Goal: Book appointment/travel/reservation

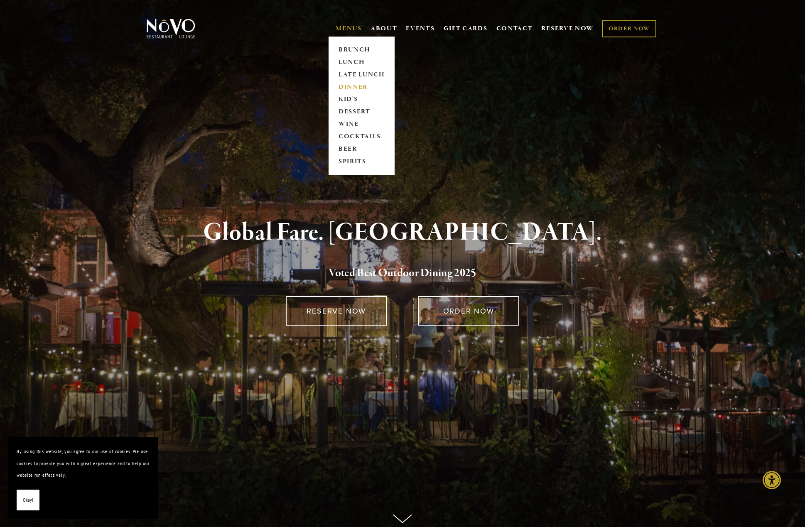
click at [353, 85] on link "DINNER" at bounding box center [361, 87] width 52 height 12
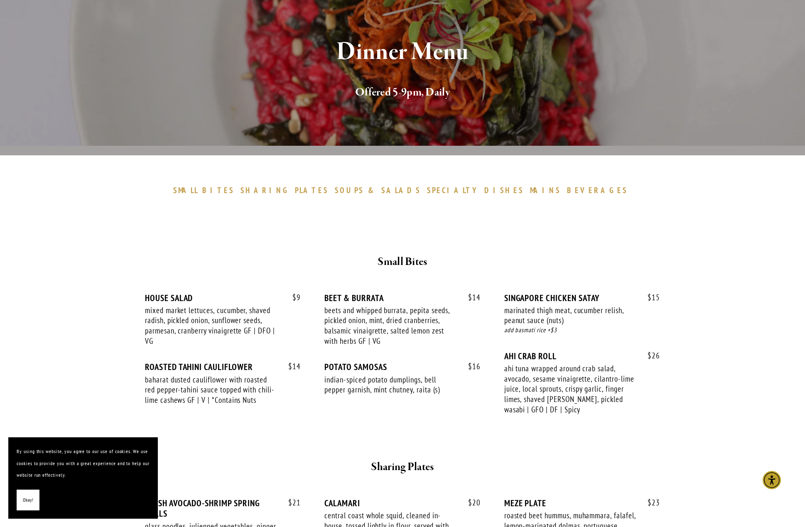
scroll to position [146, 0]
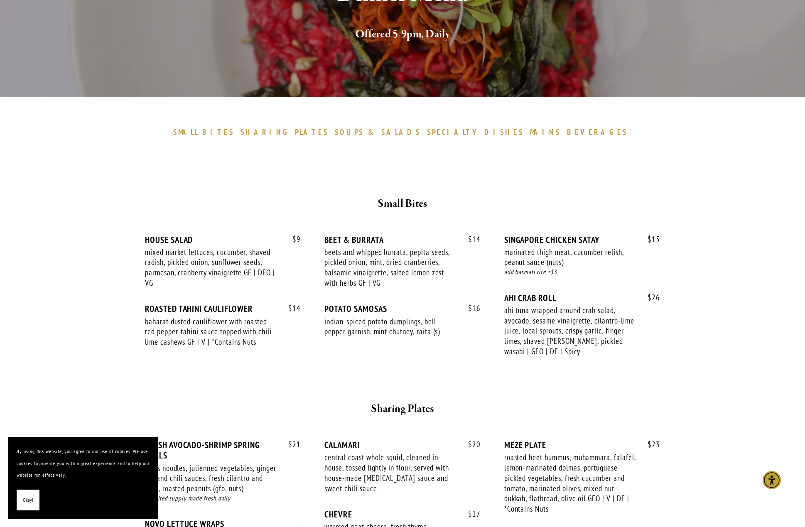
click at [28, 499] on span "Okay!" at bounding box center [28, 500] width 10 height 12
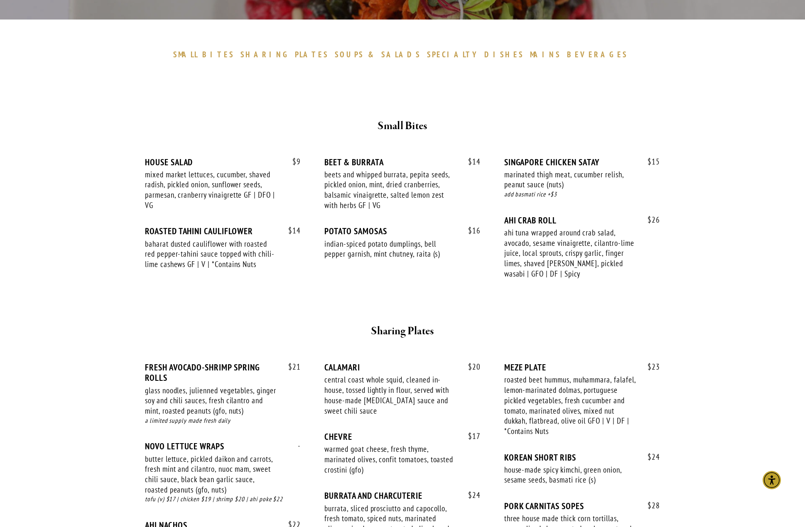
scroll to position [0, 0]
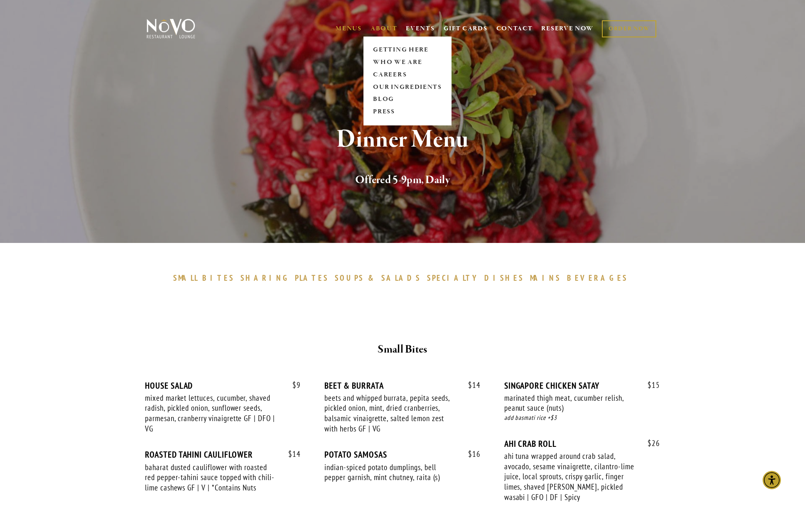
click at [378, 29] on link "ABOUT" at bounding box center [383, 28] width 27 height 8
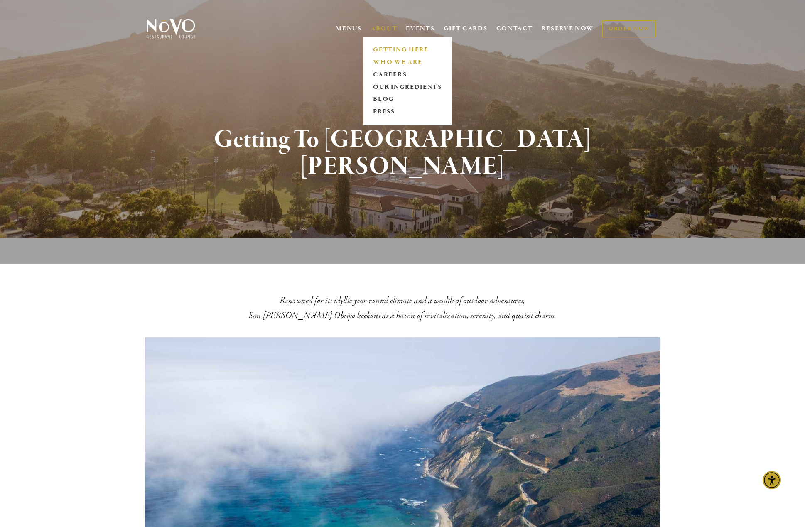
click at [383, 61] on link "WHO WE ARE" at bounding box center [407, 62] width 74 height 12
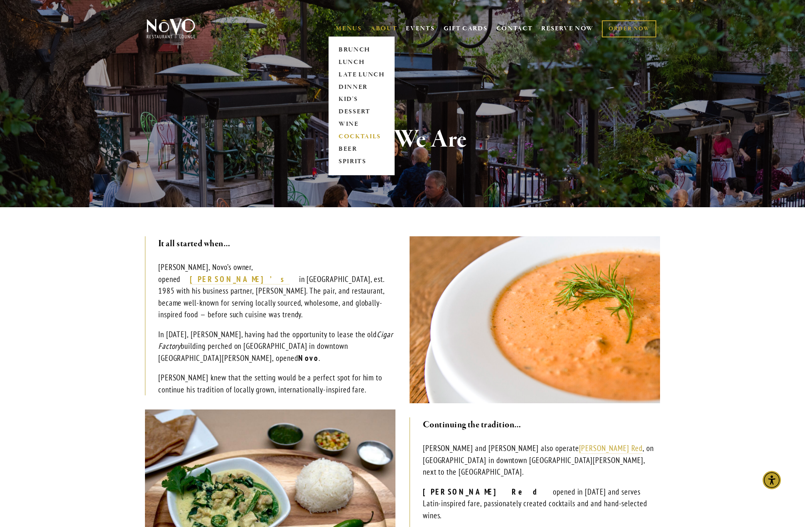
click at [348, 136] on link "COCKTAILS" at bounding box center [361, 137] width 52 height 12
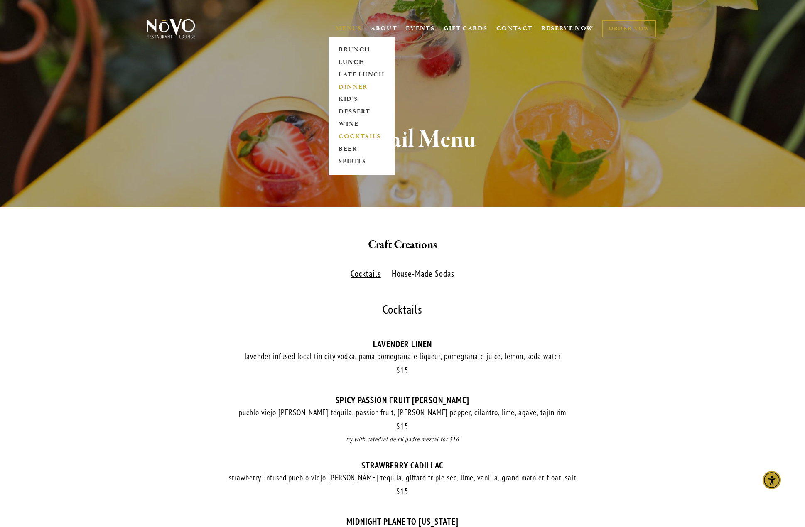
click at [345, 88] on link "DINNER" at bounding box center [361, 87] width 52 height 12
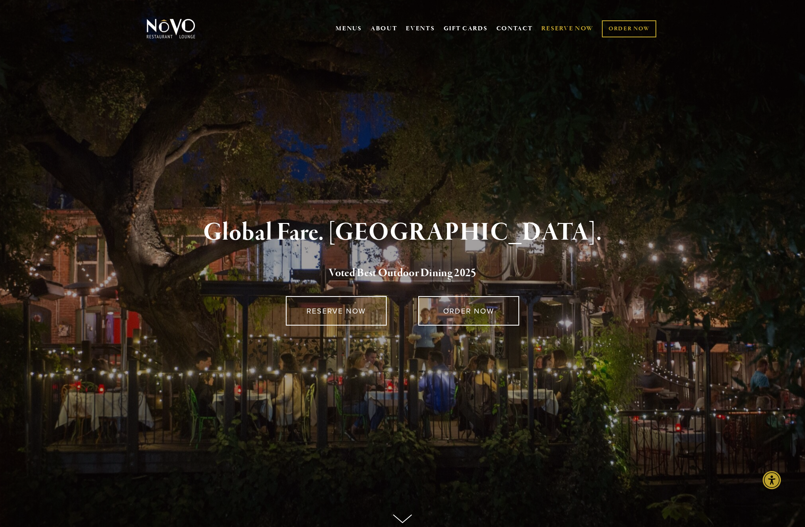
click at [561, 25] on link "RESERVE NOW" at bounding box center [567, 29] width 52 height 16
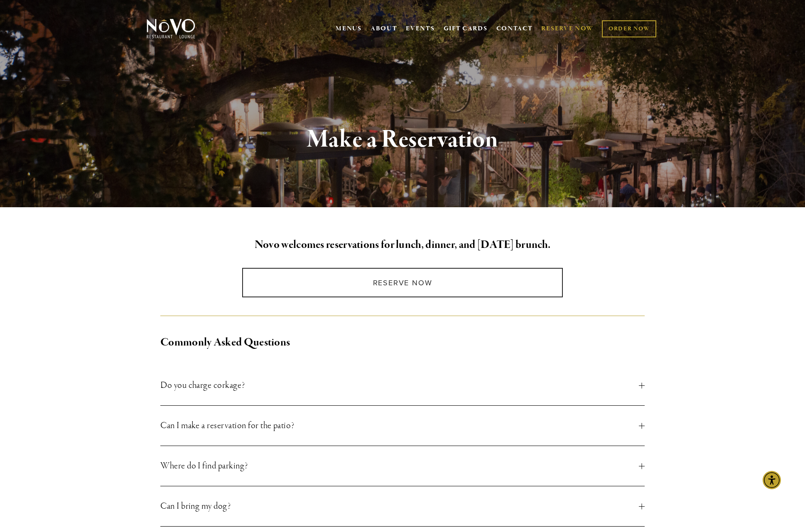
click at [228, 428] on span "Can I make a reservation for the patio?" at bounding box center [399, 425] width 478 height 15
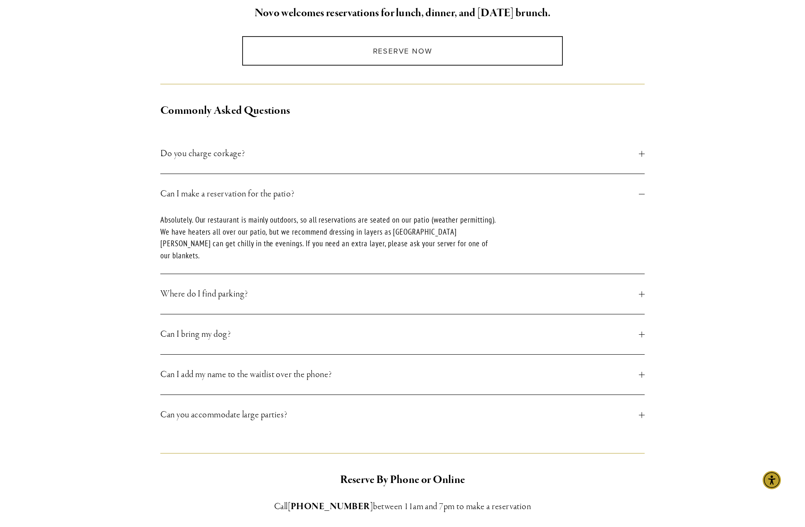
scroll to position [237, 0]
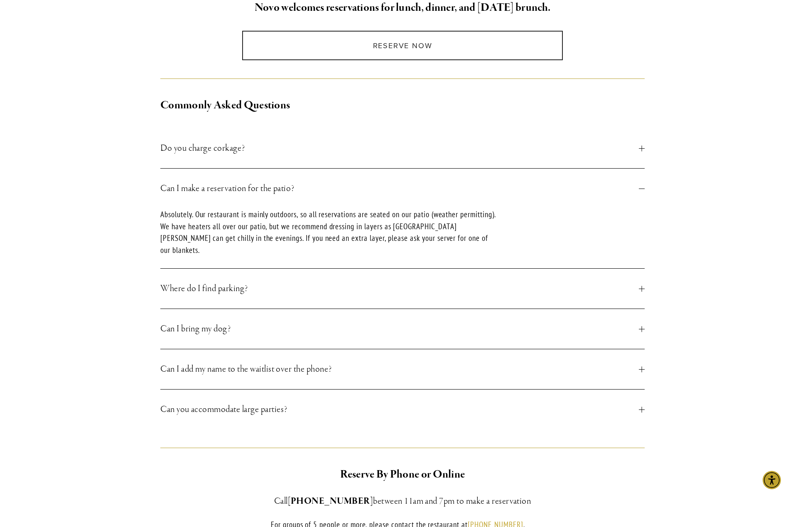
click at [240, 281] on span "Where do I find parking?" at bounding box center [399, 288] width 478 height 15
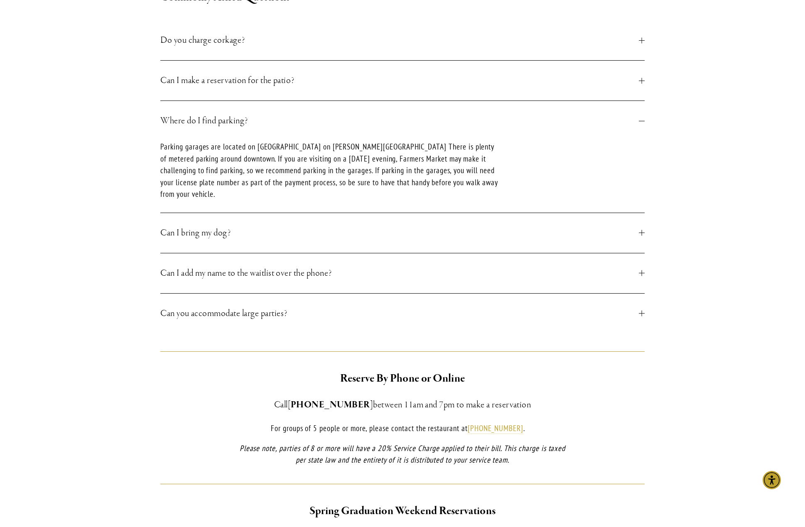
scroll to position [375, 0]
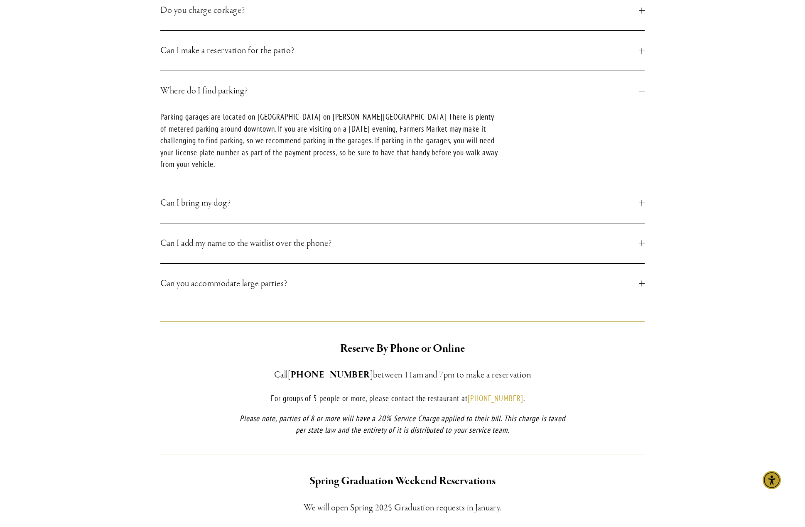
click at [200, 244] on span "Can I add my name to the waitlist over the phone?" at bounding box center [399, 243] width 478 height 15
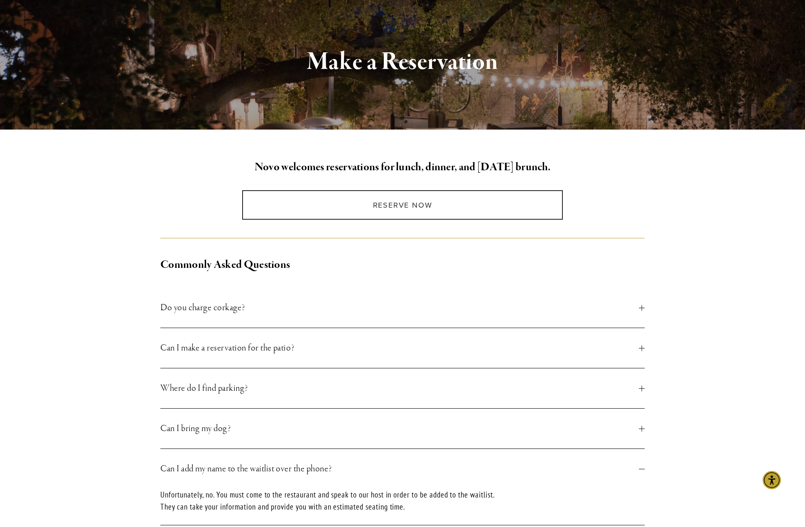
scroll to position [0, 0]
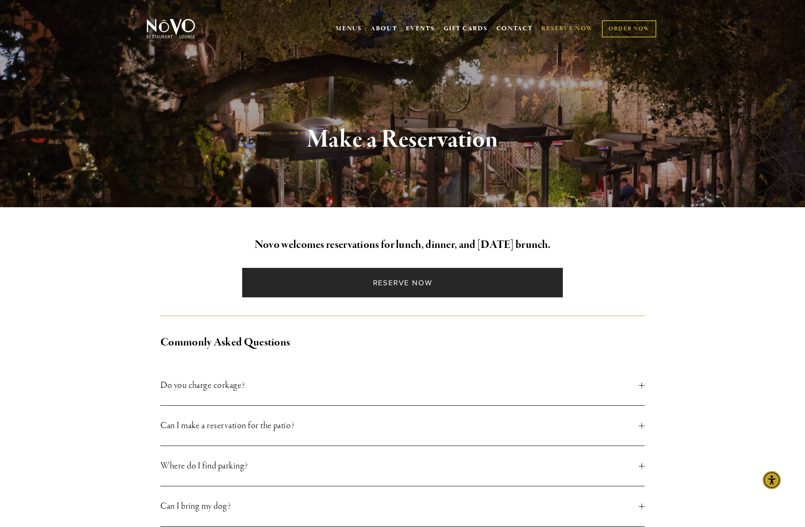
click at [409, 280] on link "Reserve Now" at bounding box center [402, 282] width 320 height 29
